Goal: Transaction & Acquisition: Purchase product/service

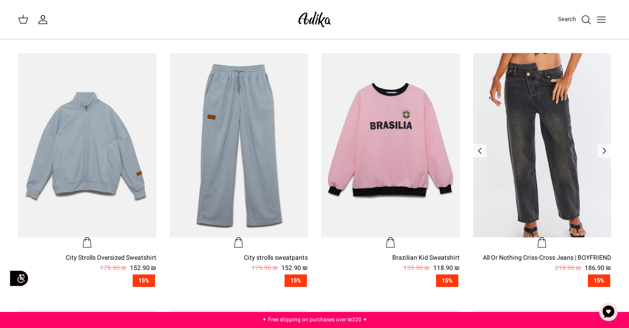
scroll to position [256, 0]
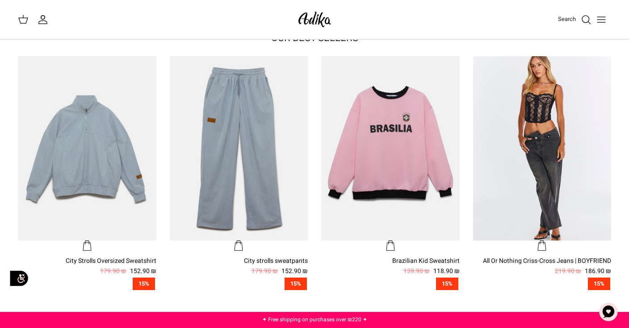
click at [579, 17] on link "Search" at bounding box center [575, 19] width 34 height 11
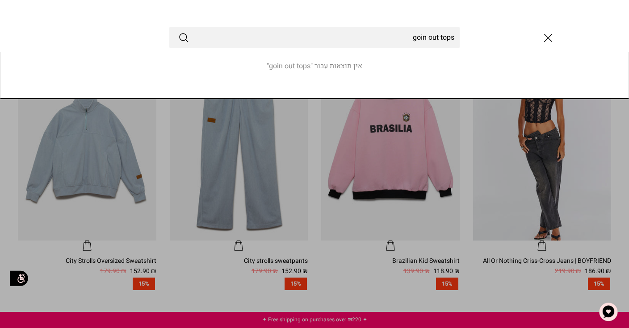
type input "goin out tops"
click at [178, 32] on button "Submit" at bounding box center [183, 38] width 11 height 12
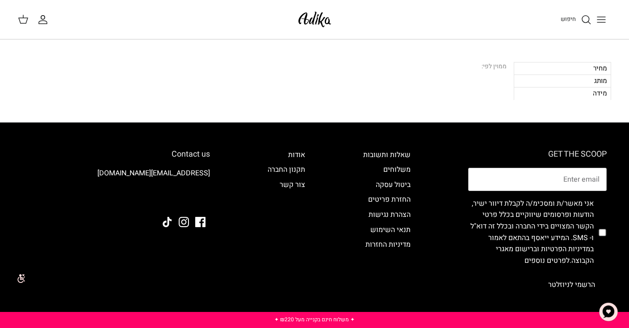
click at [589, 21] on icon "חיפוש" at bounding box center [586, 19] width 11 height 11
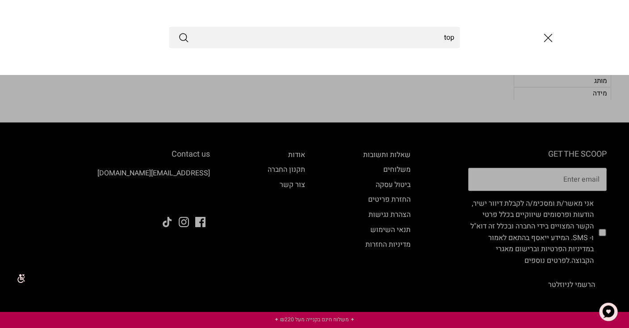
type input "top"
click at [178, 32] on button "Submit" at bounding box center [183, 38] width 11 height 12
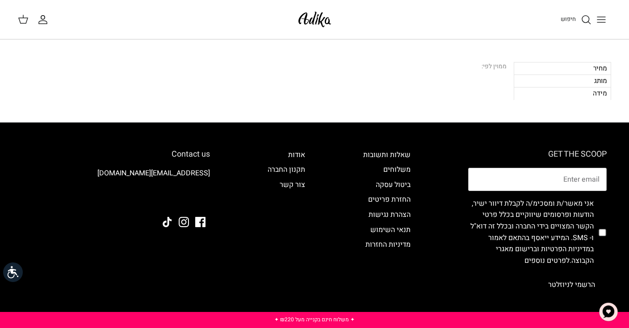
click at [310, 15] on img at bounding box center [315, 19] width 38 height 21
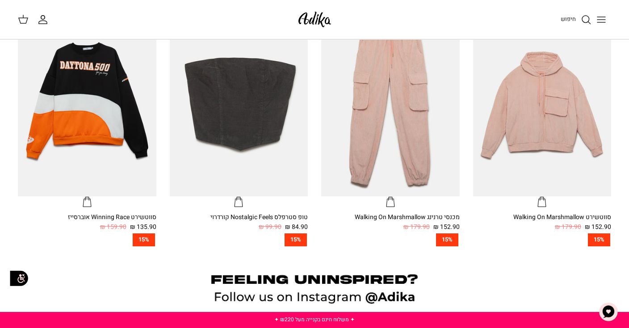
scroll to position [575, 0]
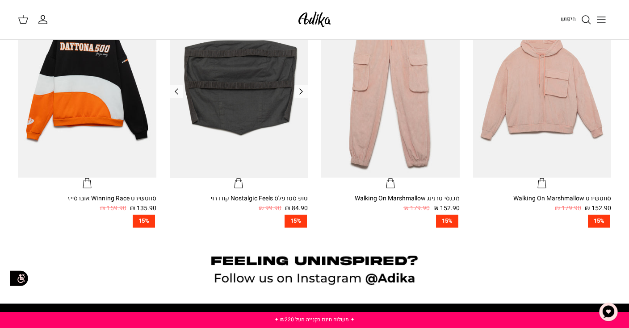
click at [264, 139] on img "טופ סטרפלס Nostalgic Feels קורדרוי" at bounding box center [239, 85] width 139 height 185
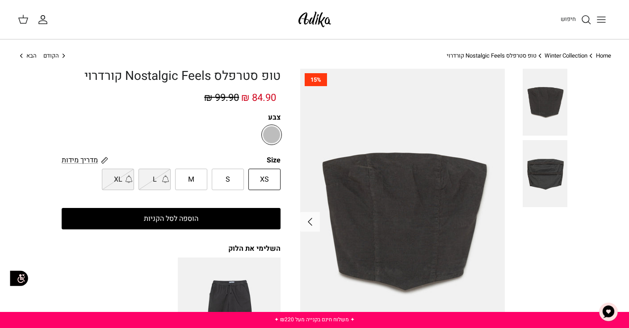
click at [25, 55] on link "הבא Right" at bounding box center [27, 56] width 19 height 8
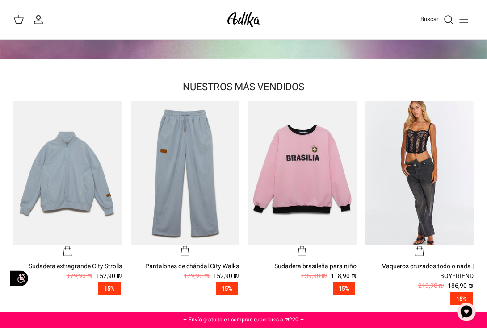
scroll to position [169, 0]
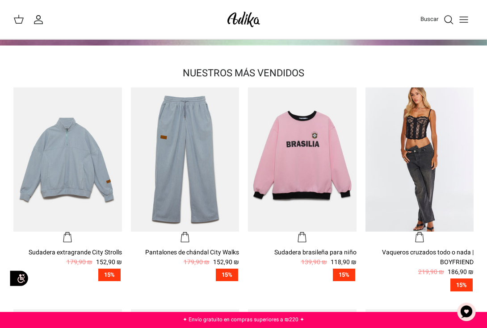
click at [444, 24] on icon "Buscar" at bounding box center [448, 19] width 11 height 11
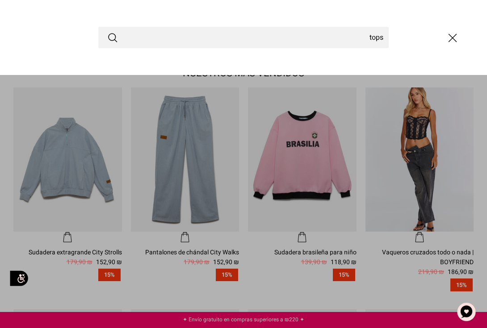
type input "tops"
click at [107, 32] on button "Entregar" at bounding box center [112, 38] width 11 height 12
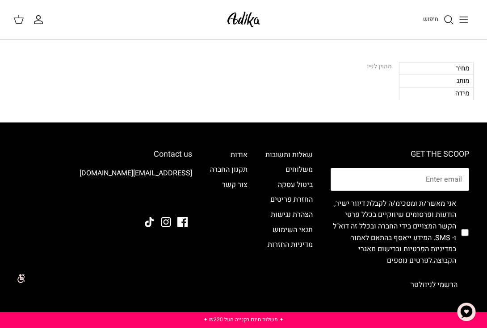
click at [440, 65] on div "מחיר" at bounding box center [436, 68] width 75 height 13
click at [462, 21] on icon "Toggle menu" at bounding box center [463, 19] width 11 height 11
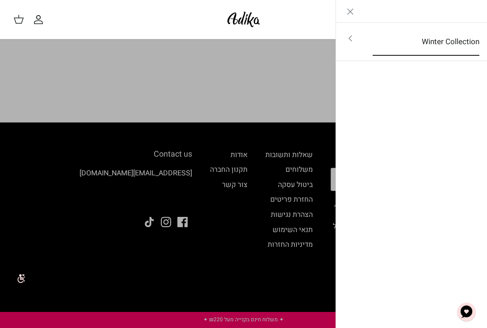
click at [437, 41] on link "Winter Collection" at bounding box center [426, 42] width 123 height 28
click at [437, 41] on link "לכל הפריטים" at bounding box center [411, 39] width 143 height 22
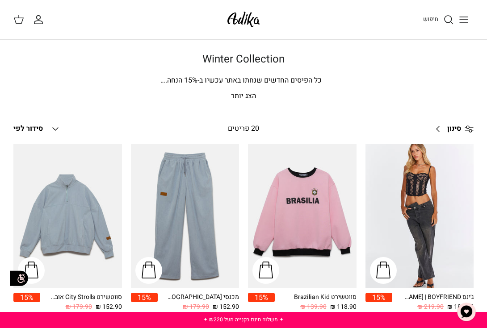
click at [43, 131] on button "Down סידור לפי" at bounding box center [36, 129] width 47 height 20
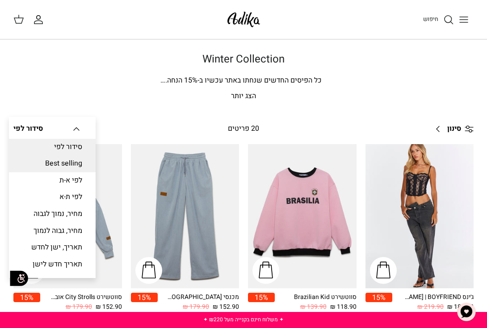
click at [53, 159] on link "Best selling" at bounding box center [52, 163] width 87 height 17
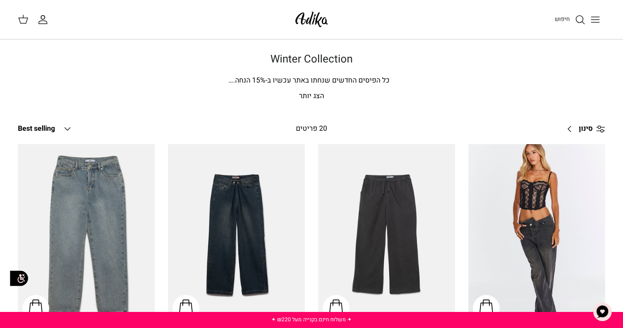
click at [69, 128] on polyline at bounding box center [67, 129] width 5 height 3
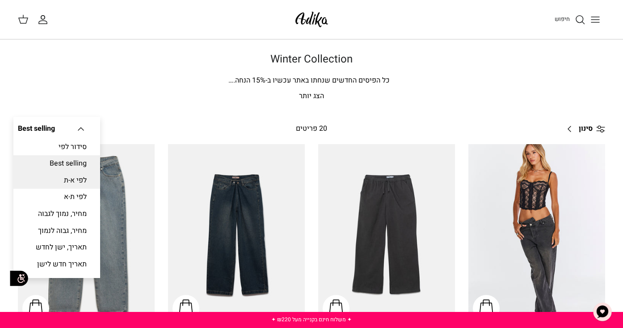
click at [67, 181] on link "לפי א-ת" at bounding box center [56, 180] width 87 height 17
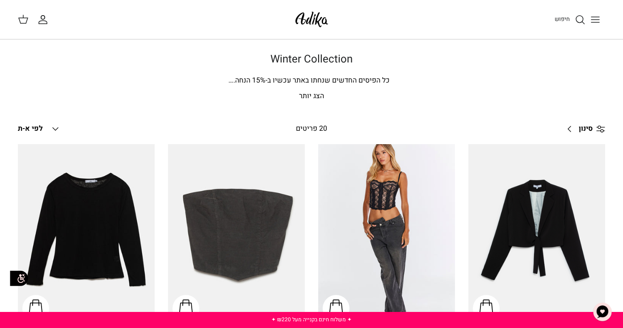
click at [60, 131] on icon "Down" at bounding box center [55, 129] width 11 height 11
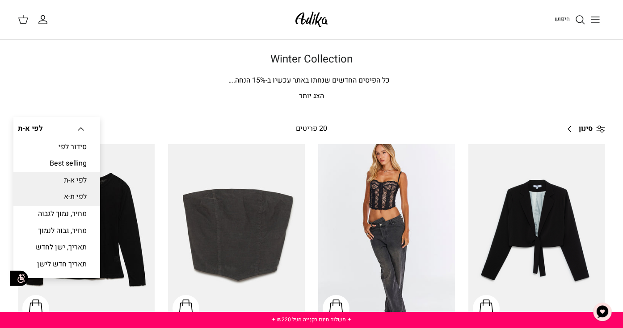
click at [60, 195] on link "לפי ת-א" at bounding box center [56, 197] width 87 height 17
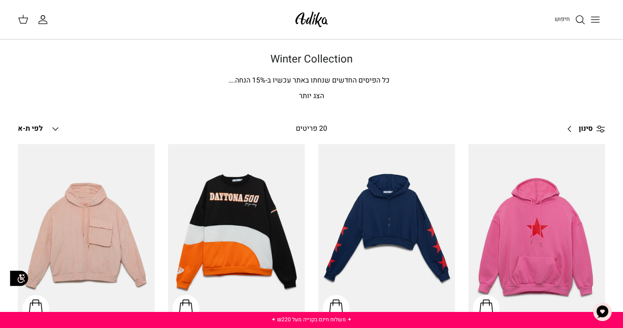
click at [43, 18] on icon "החשבון שלי" at bounding box center [43, 19] width 11 height 11
